Goal: Task Accomplishment & Management: Manage account settings

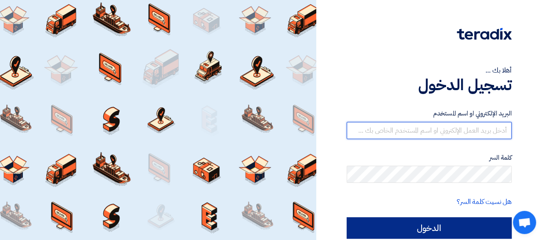
type input "[EMAIL_ADDRESS][DOMAIN_NAME]"
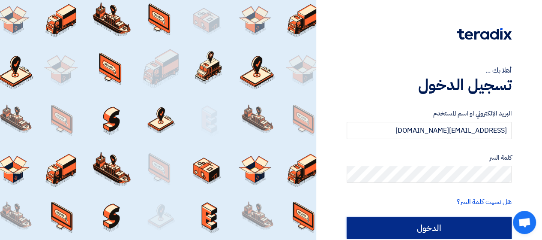
click at [469, 218] on input "الدخول" at bounding box center [429, 227] width 165 height 21
type input "Sign in"
